Goal: Task Accomplishment & Management: Manage account settings

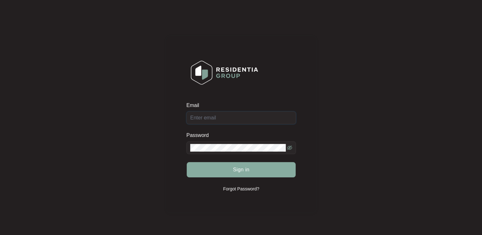
type input "[EMAIL_ADDRESS][DOMAIN_NAME]"
click at [244, 171] on span "Sign in" at bounding box center [241, 170] width 17 height 8
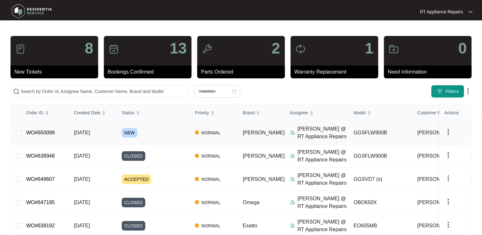
click at [46, 135] on link "WO#650099" at bounding box center [40, 132] width 29 height 5
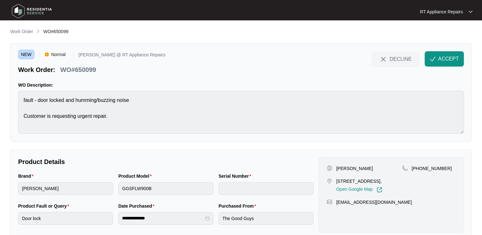
scroll to position [15, 0]
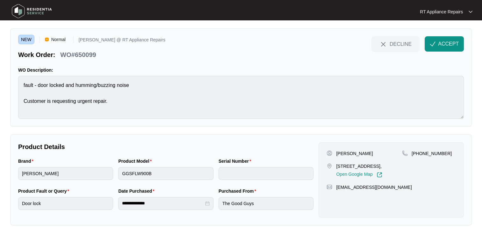
click at [136, 129] on div "**********" at bounding box center [241, 119] width 462 height 213
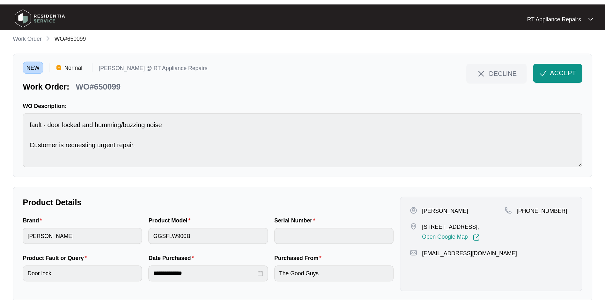
scroll to position [0, 0]
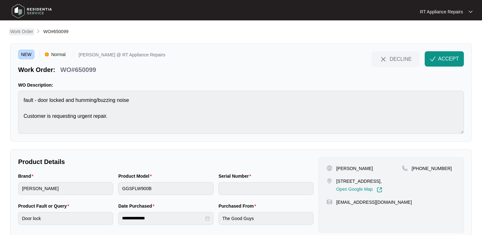
click at [22, 33] on p "Work Order" at bounding box center [21, 31] width 23 height 6
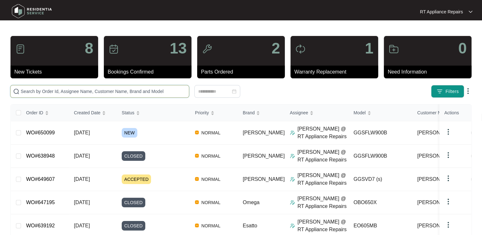
click at [72, 93] on input "text" at bounding box center [104, 91] width 166 height 7
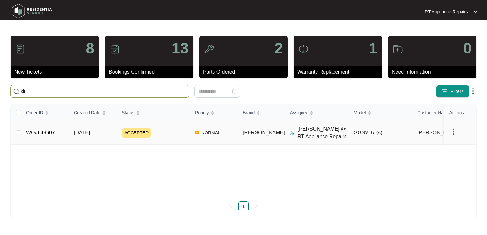
type input "kir"
click at [46, 134] on link "WO#649607" at bounding box center [40, 132] width 29 height 5
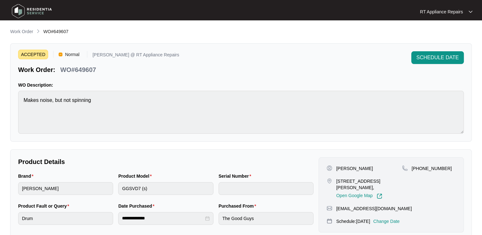
click at [399, 218] on p "Change Date" at bounding box center [387, 221] width 26 height 6
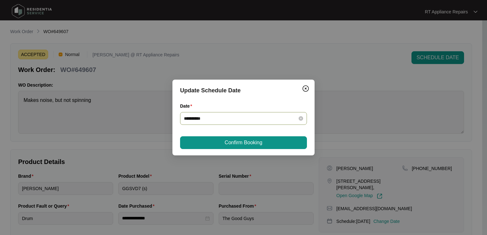
click at [264, 119] on input "**********" at bounding box center [240, 118] width 112 height 7
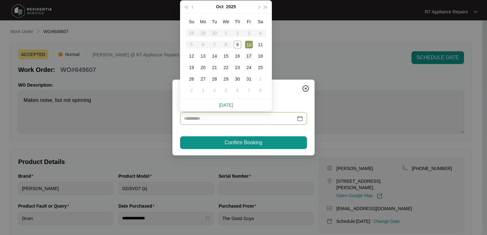
click at [250, 58] on div "17" at bounding box center [249, 56] width 8 height 8
type input "**********"
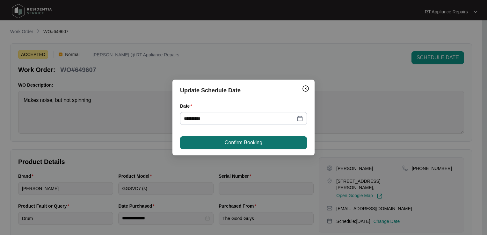
click at [243, 145] on span "Confirm Booking" at bounding box center [244, 143] width 38 height 8
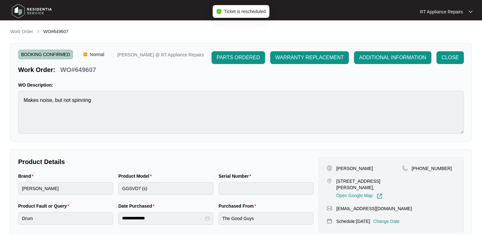
click at [453, 11] on p "RT Appliance Repairs" at bounding box center [441, 12] width 43 height 6
click at [26, 34] on p "Work Order" at bounding box center [21, 31] width 23 height 6
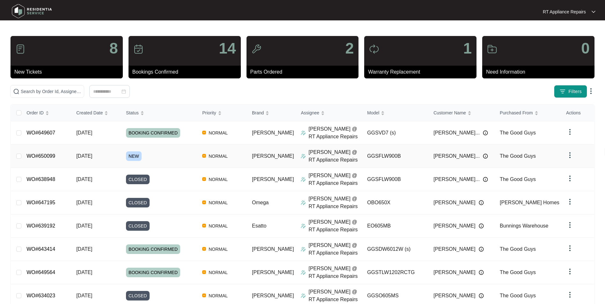
click at [46, 157] on link "WO#650099" at bounding box center [40, 155] width 29 height 5
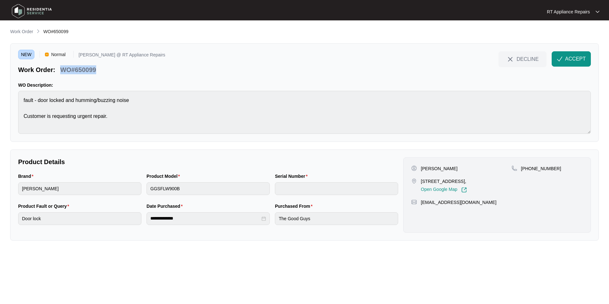
drag, startPoint x: 61, startPoint y: 70, endPoint x: 99, endPoint y: 70, distance: 37.6
click at [99, 70] on div "Work Order: WO#650099" at bounding box center [91, 68] width 147 height 11
copy p "WO#650099"
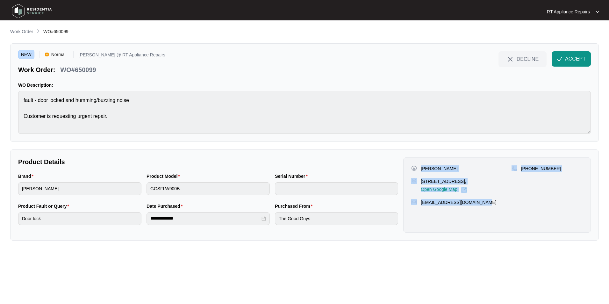
drag, startPoint x: 422, startPoint y: 170, endPoint x: 479, endPoint y: 200, distance: 64.6
click at [479, 200] on div "[PERSON_NAME] [STREET_ADDRESS], Open Google Map [PHONE_NUMBER] [EMAIL_ADDRESS][…" at bounding box center [498, 194] width 188 height 75
copy div "[PERSON_NAME] [STREET_ADDRESS], Open Google Map [PHONE_NUMBER] [EMAIL_ADDRESS][…"
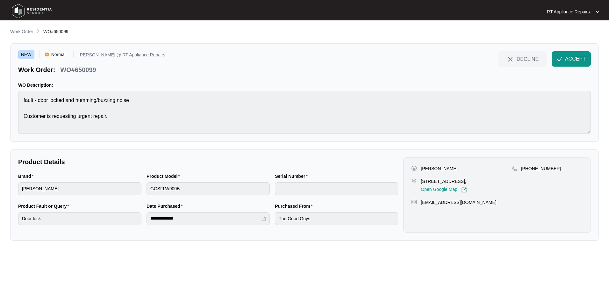
drag, startPoint x: 65, startPoint y: 70, endPoint x: 62, endPoint y: 71, distance: 3.6
click at [65, 70] on p "WO#650099" at bounding box center [78, 69] width 36 height 9
drag, startPoint x: 61, startPoint y: 71, endPoint x: 81, endPoint y: 71, distance: 19.8
click at [100, 71] on div "Work Order: WO#650099" at bounding box center [91, 68] width 147 height 11
copy p "WO#650099"
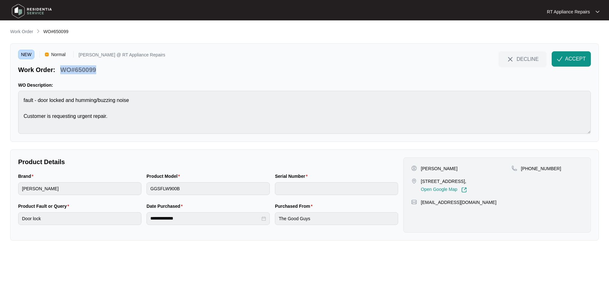
click at [210, 70] on div "NEW Normal [PERSON_NAME] @ RT Appliance Repairs Work Order: WO#650099 DECLINE A…" at bounding box center [304, 62] width 573 height 23
drag, startPoint x: 376, startPoint y: 74, endPoint x: 386, endPoint y: 74, distance: 10.2
click at [376, 74] on div "NEW Normal [PERSON_NAME] @ RT Appliance Repairs Work Order: WO#650099 DECLINE A…" at bounding box center [304, 62] width 573 height 23
click at [482, 57] on span "ACCEPT" at bounding box center [575, 59] width 21 height 8
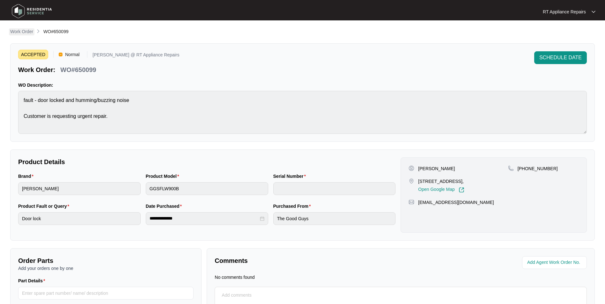
click at [24, 31] on p "Work Order" at bounding box center [21, 31] width 23 height 6
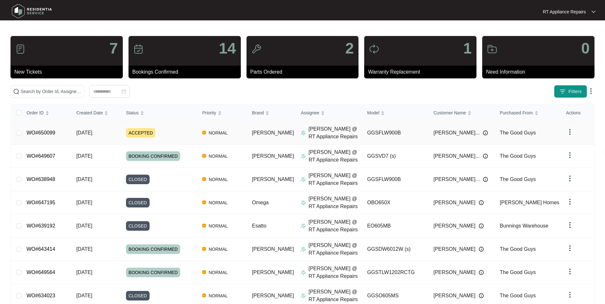
click at [50, 133] on link "WO#650099" at bounding box center [40, 132] width 29 height 5
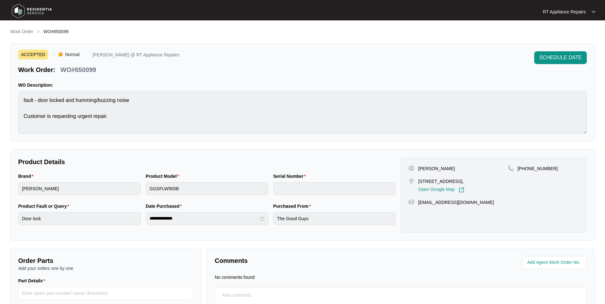
click at [482, 13] on p "RT Appliance Repairs" at bounding box center [564, 12] width 43 height 6
click at [482, 35] on p "Log Out" at bounding box center [574, 34] width 32 height 6
